Goal: Use online tool/utility

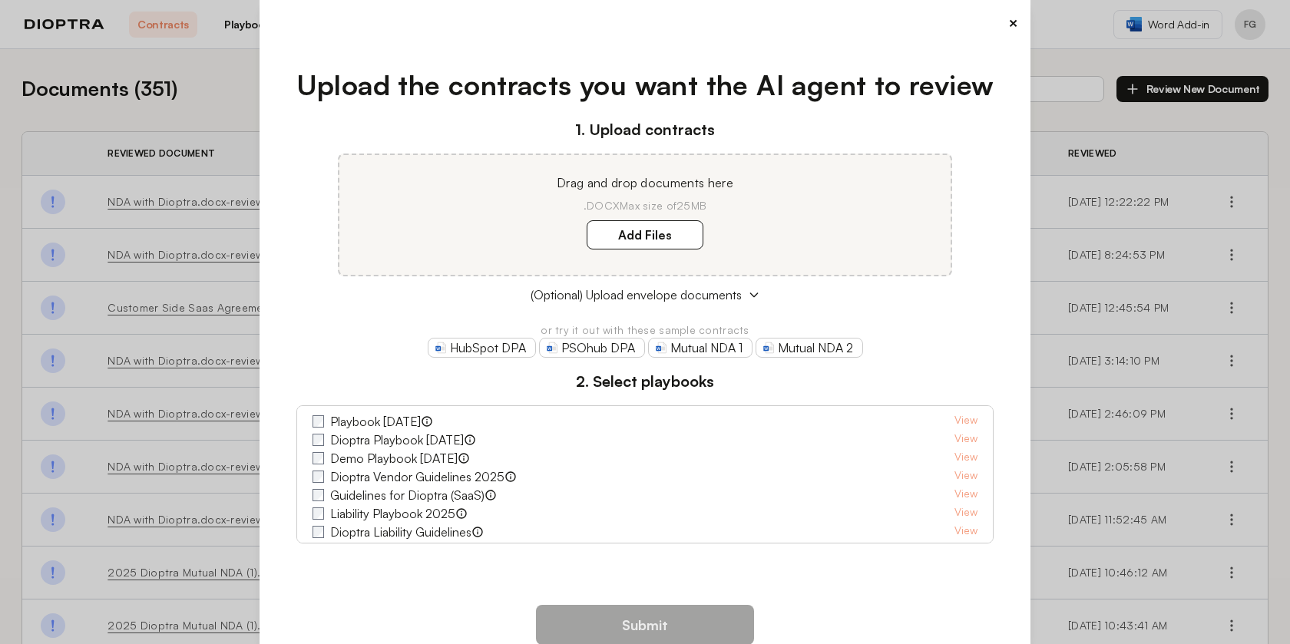
click at [209, 98] on div "× Upload the contracts you want the AI agent to review 1. Upload contracts Drag…" at bounding box center [645, 322] width 1290 height 644
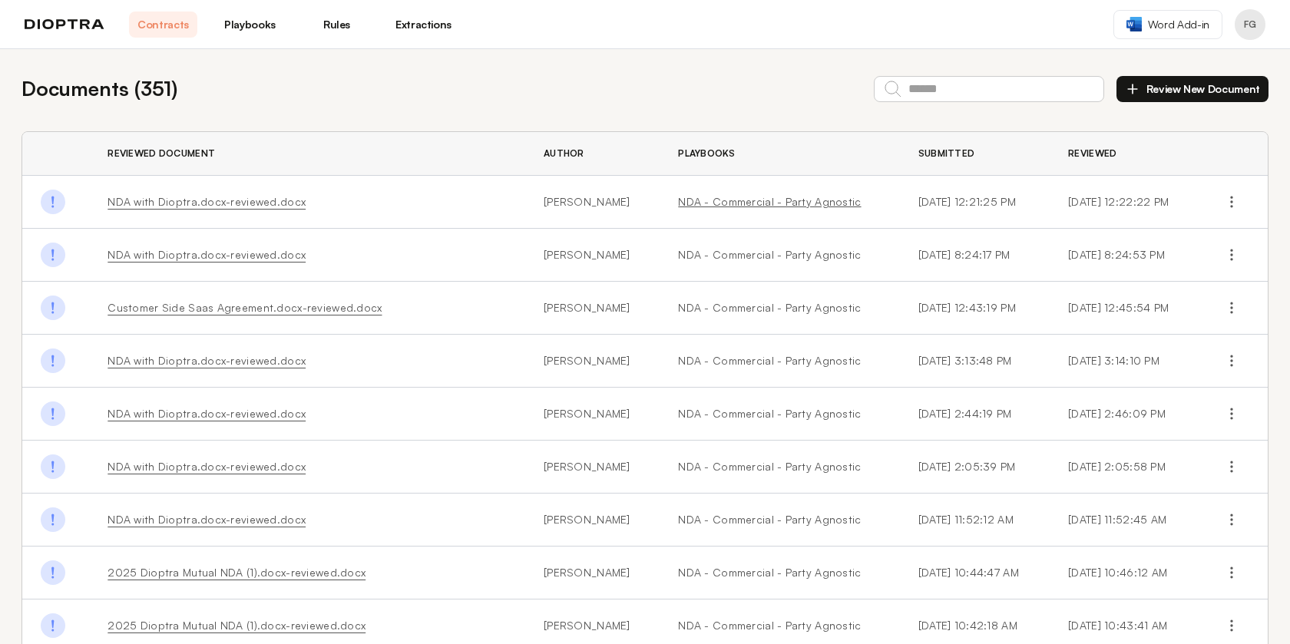
click at [733, 201] on link "NDA - Commercial - Party Agnostic" at bounding box center [779, 201] width 203 height 15
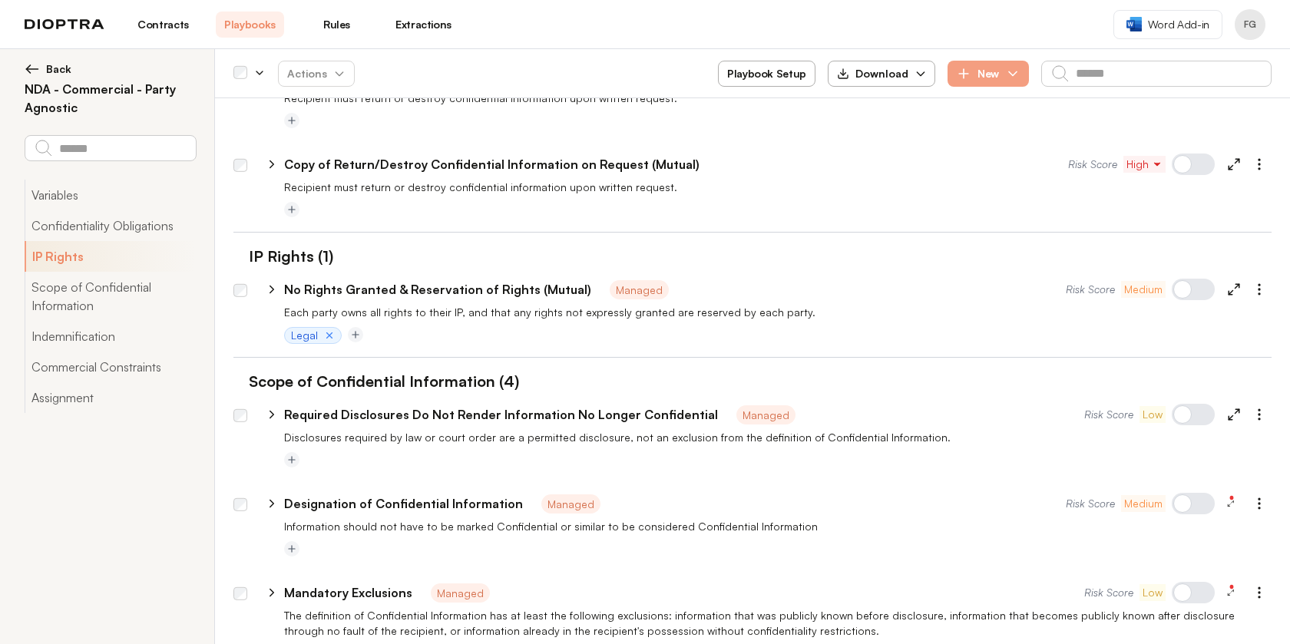
scroll to position [632, 0]
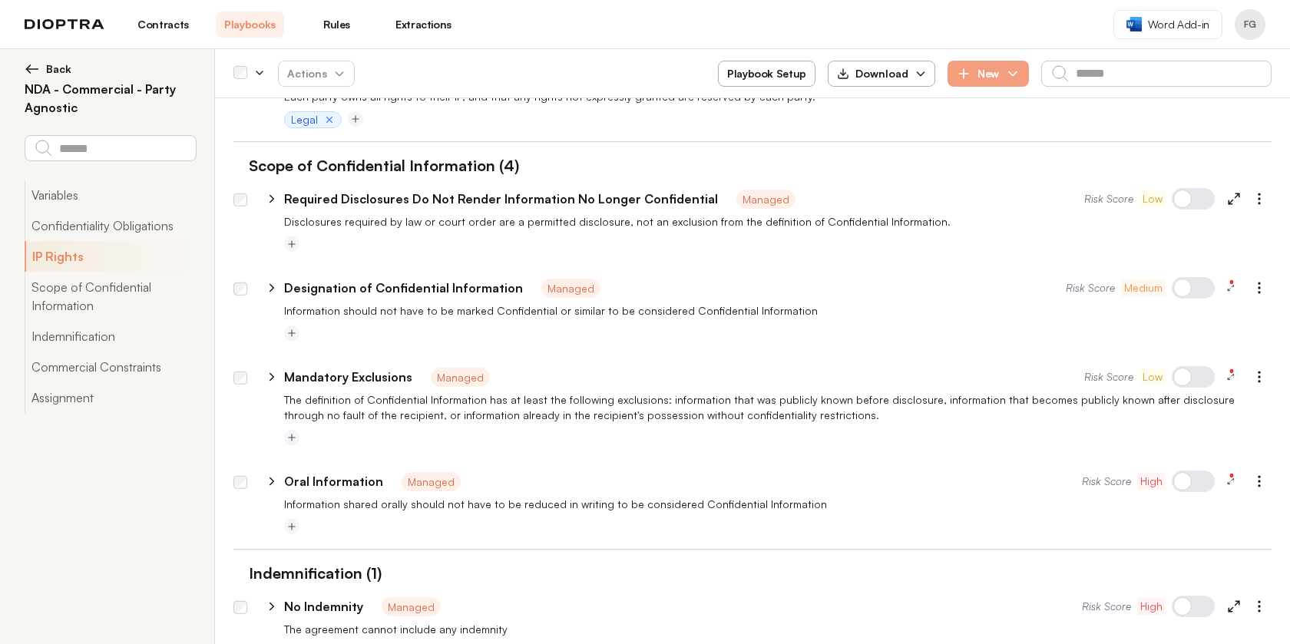
type textarea "*"
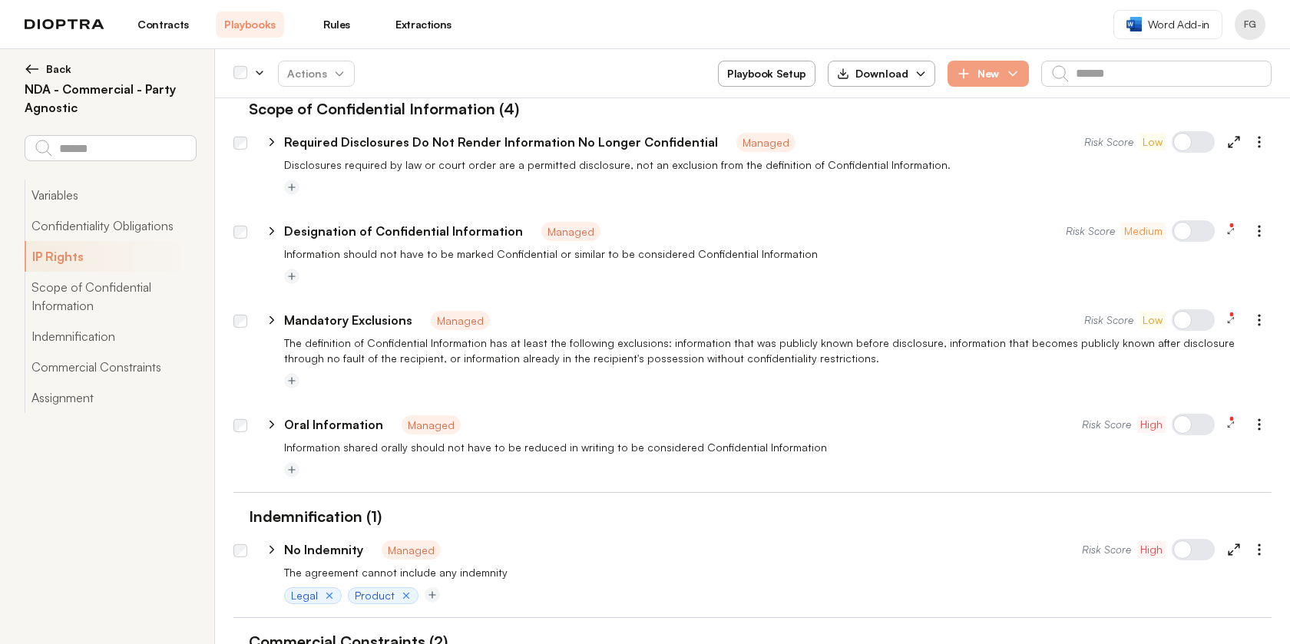
scroll to position [935, 0]
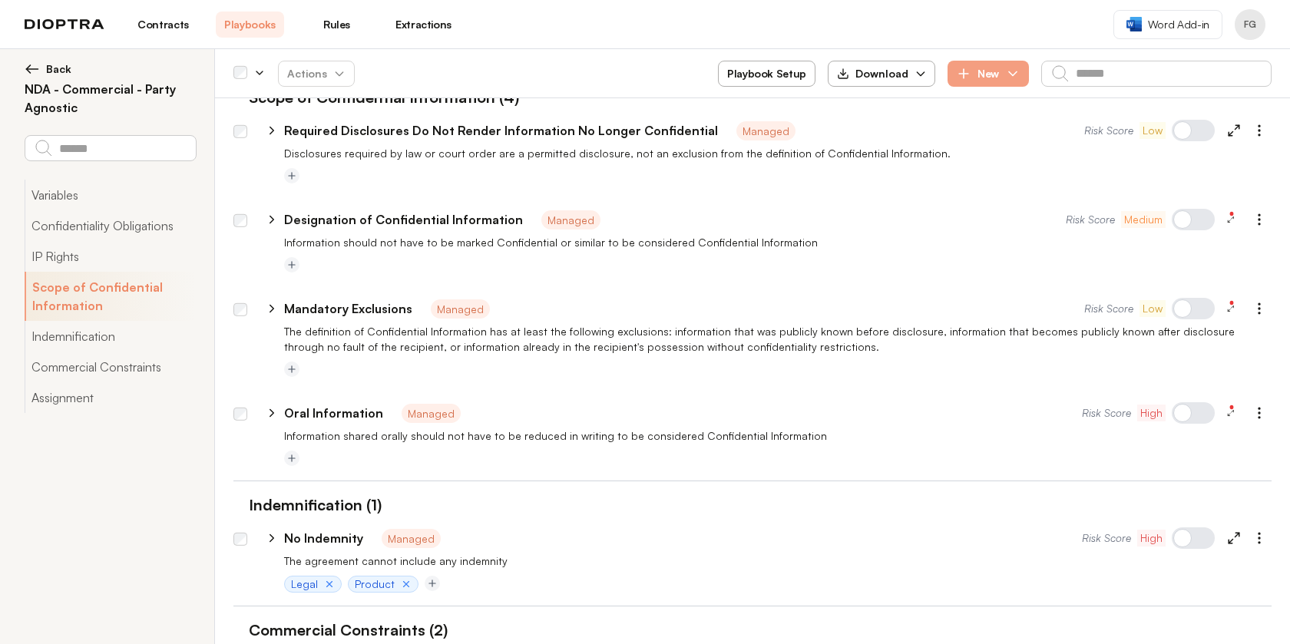
click at [50, 65] on span "Back" at bounding box center [58, 68] width 25 height 15
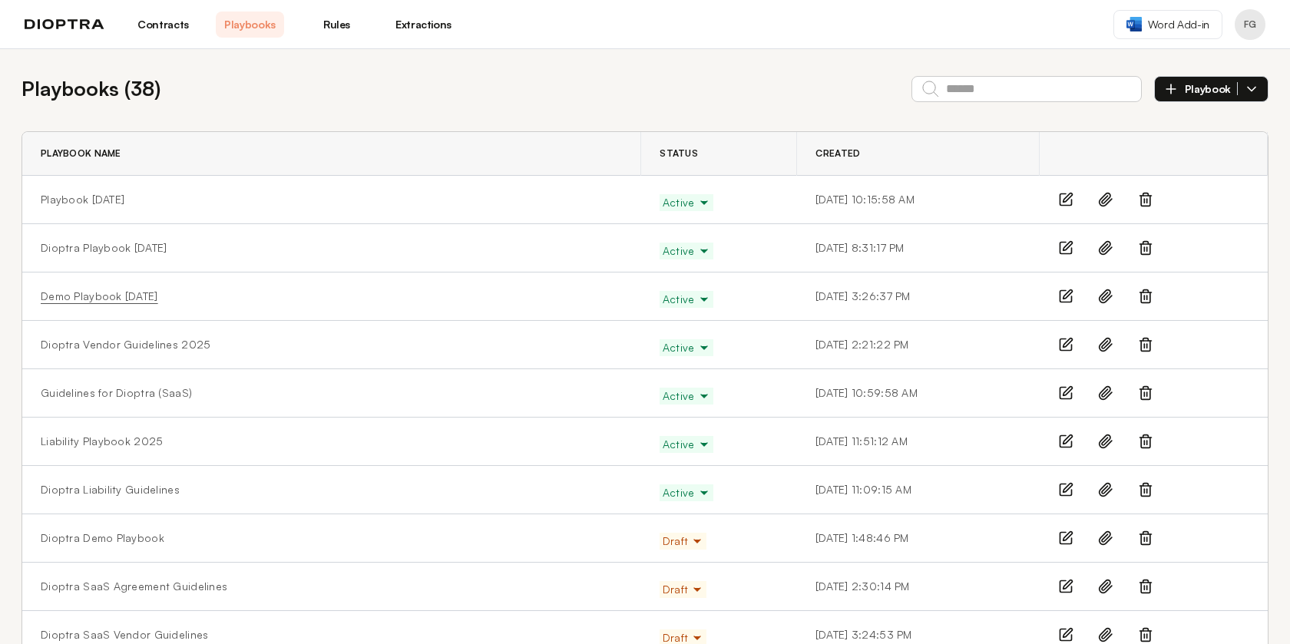
click at [114, 290] on link "Demo Playbook [DATE]" at bounding box center [99, 296] width 117 height 15
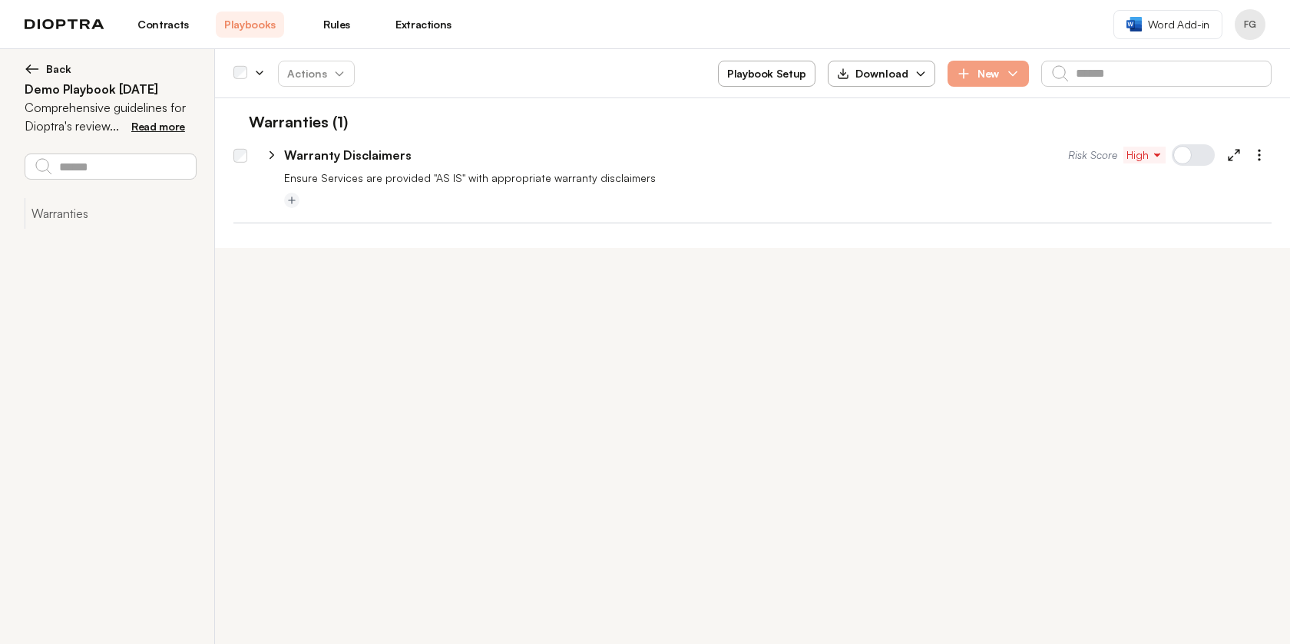
click at [1156, 157] on icon "button" at bounding box center [1157, 155] width 11 height 11
